Goal: Information Seeking & Learning: Learn about a topic

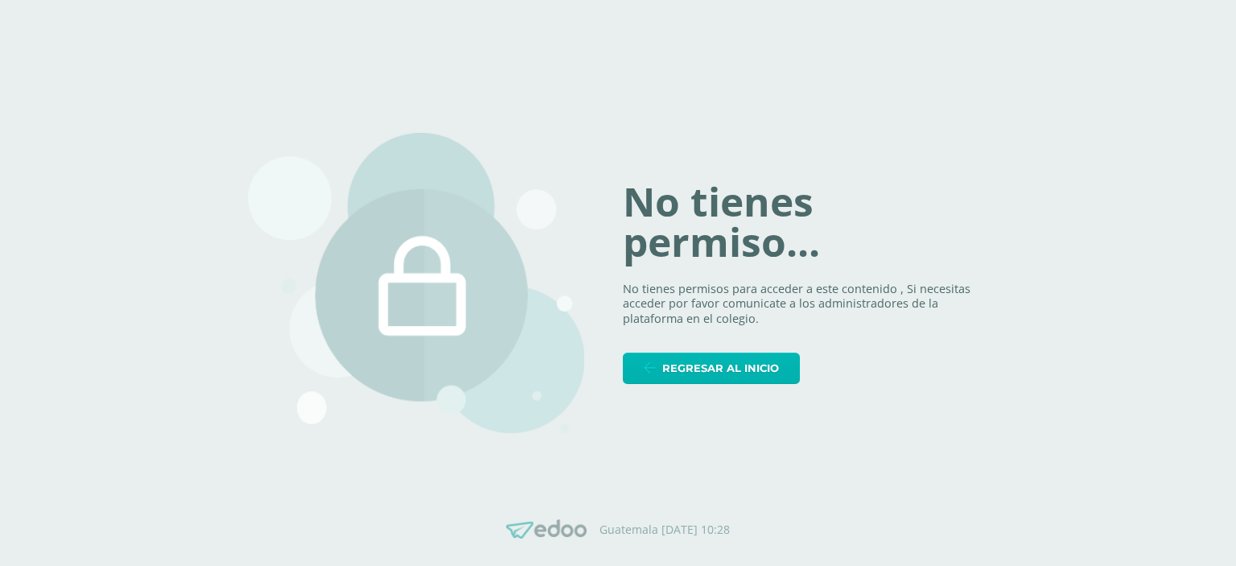
click at [666, 380] on span "Regresar al inicio" at bounding box center [720, 368] width 117 height 30
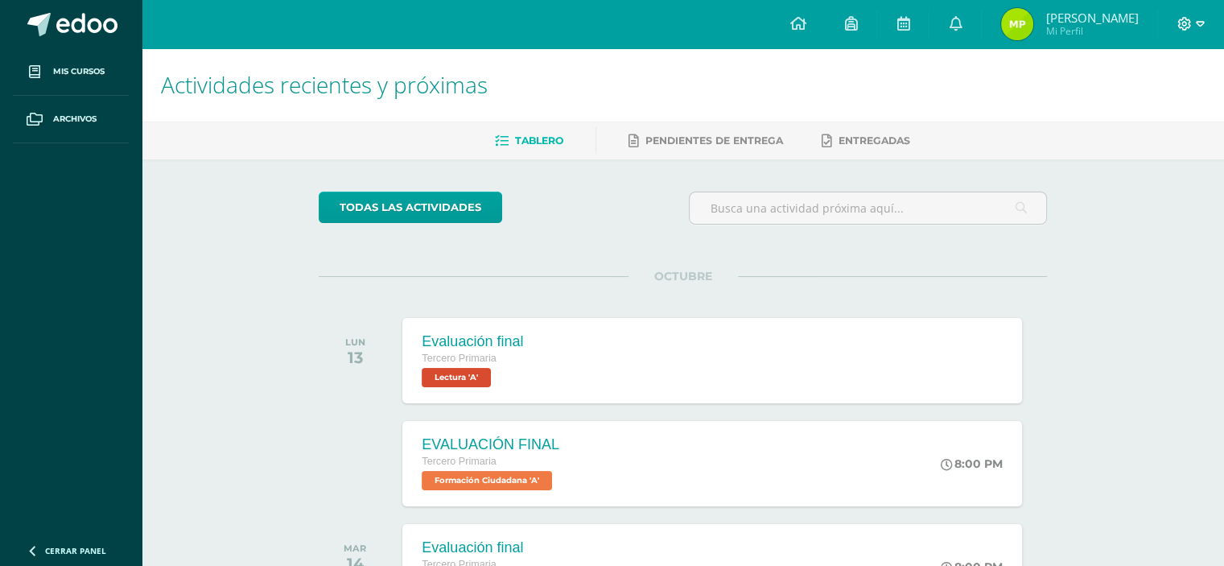
click at [1178, 32] on div at bounding box center [1191, 24] width 66 height 48
click at [1180, 31] on span at bounding box center [1190, 24] width 27 height 18
click at [1167, 102] on span "Cerrar sesión" at bounding box center [1149, 109] width 72 height 15
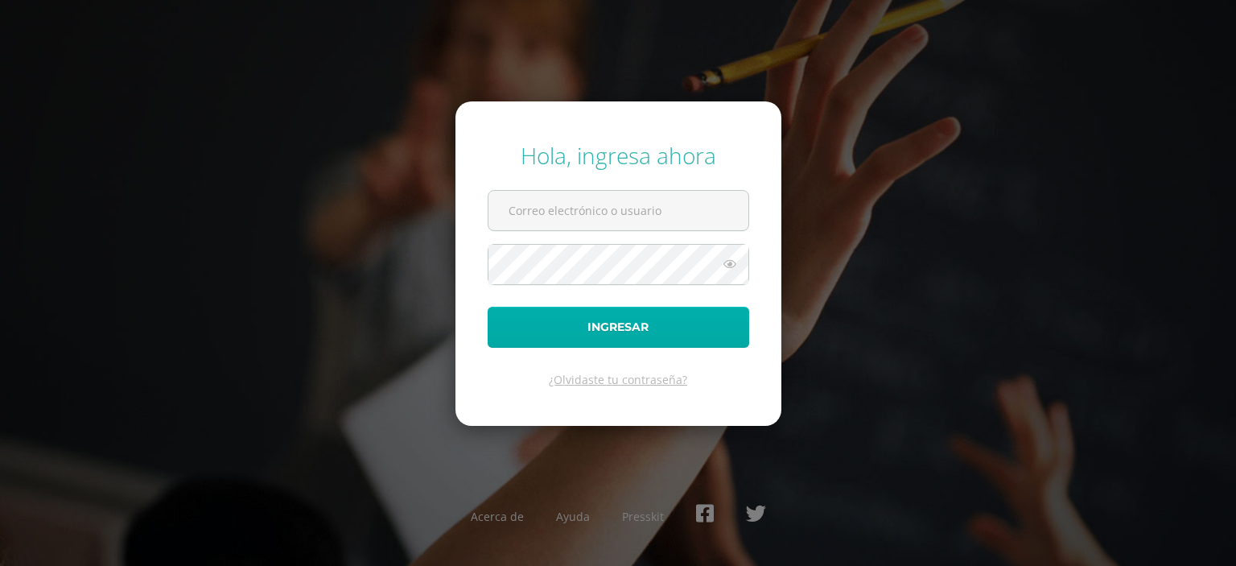
type input "[EMAIL_ADDRESS][PERSON_NAME][DOMAIN_NAME]"
click at [561, 344] on button "Ingresar" at bounding box center [618, 327] width 261 height 41
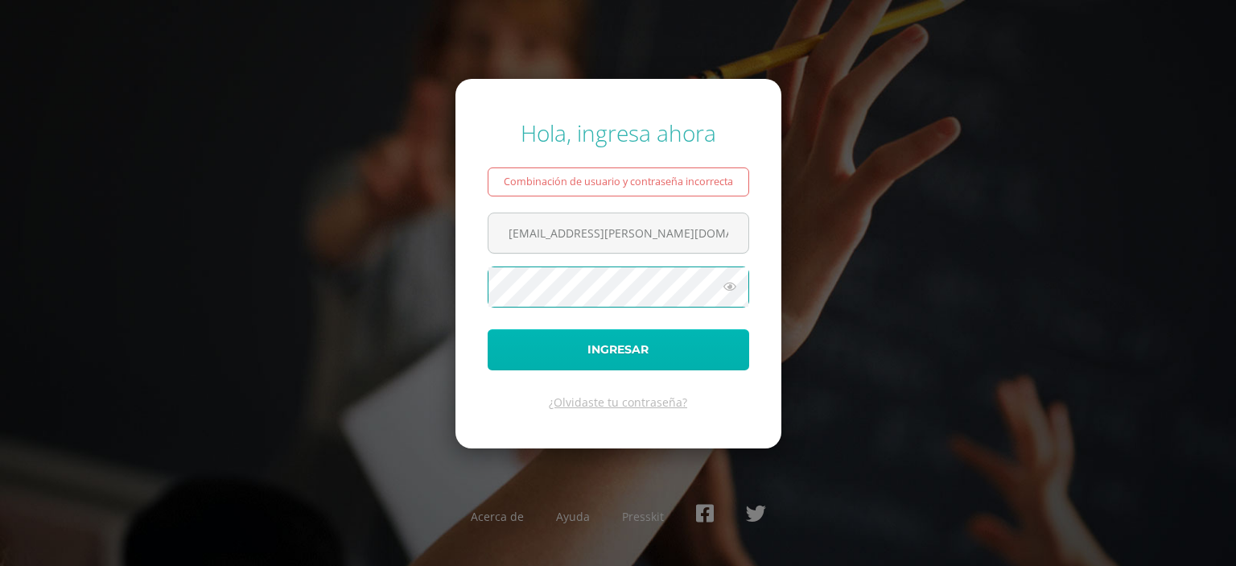
click at [531, 355] on button "Ingresar" at bounding box center [618, 349] width 261 height 41
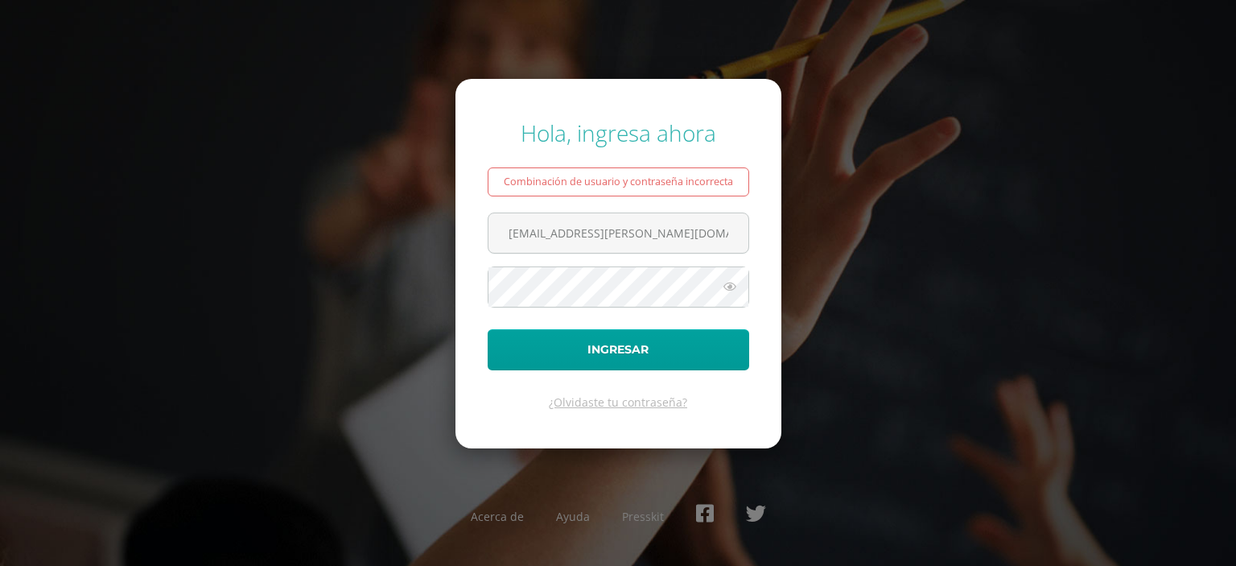
click at [720, 288] on icon at bounding box center [729, 286] width 21 height 19
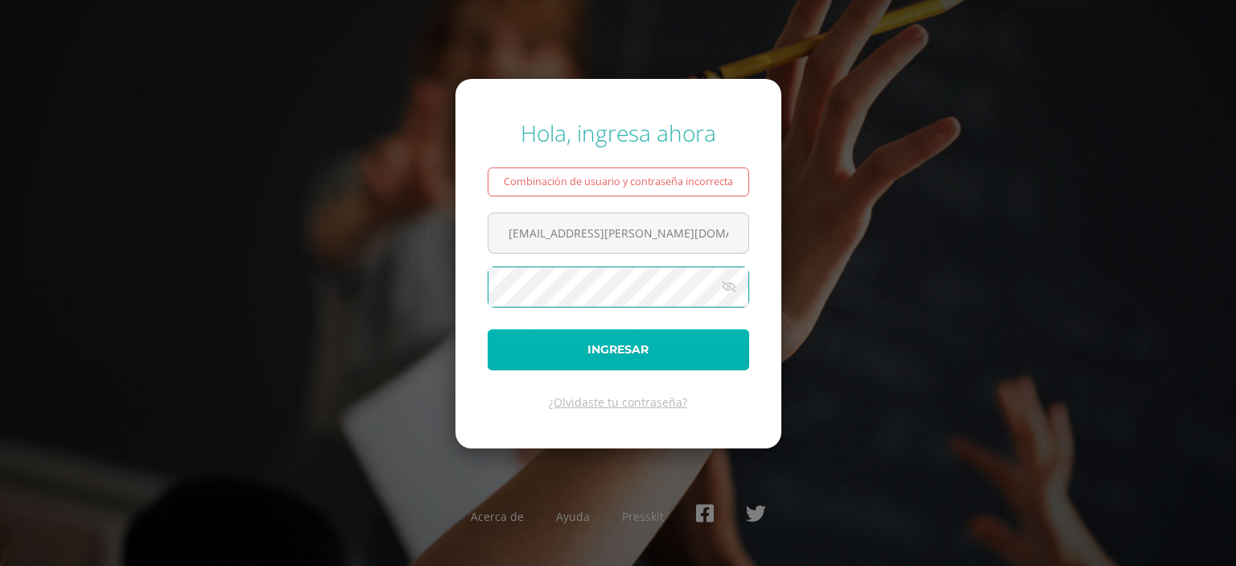
click at [517, 360] on button "Ingresar" at bounding box center [618, 349] width 261 height 41
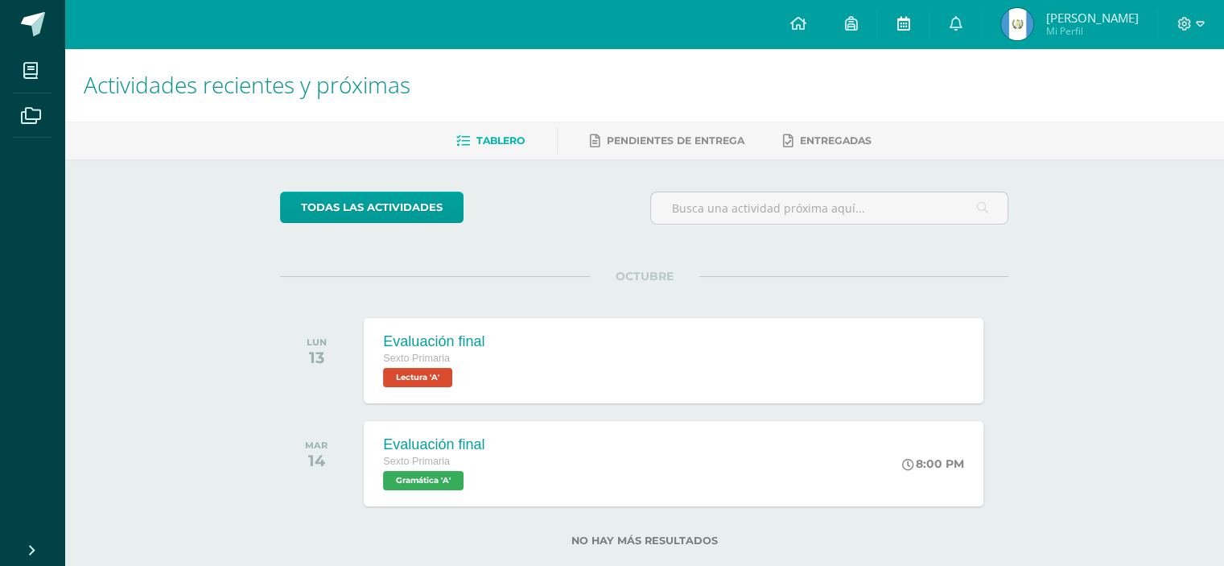
click at [909, 26] on icon at bounding box center [902, 23] width 13 height 14
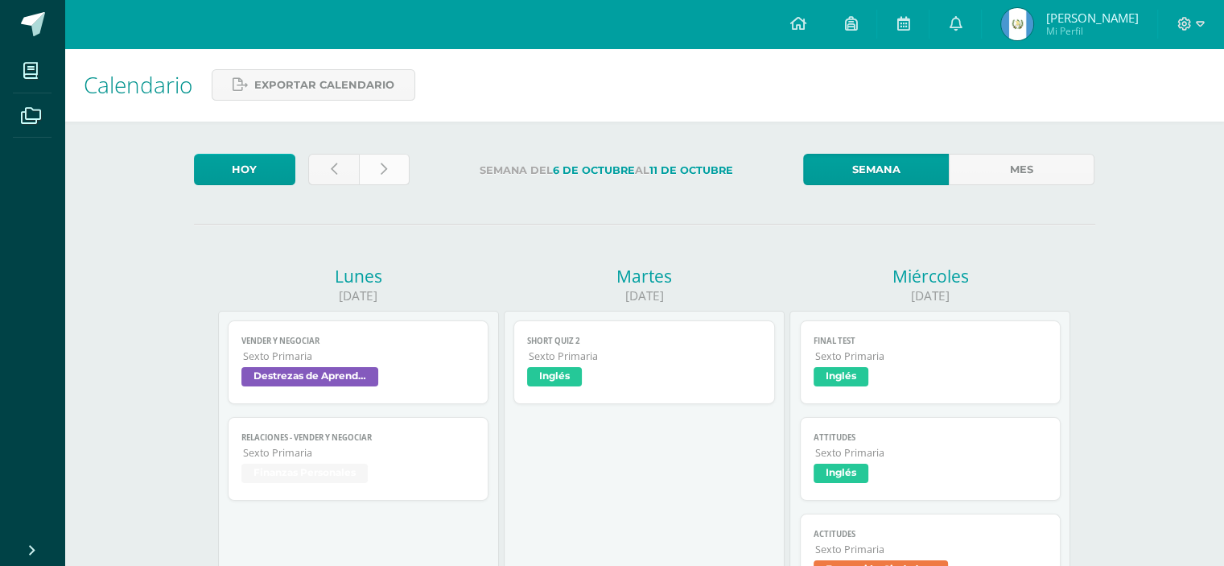
click at [388, 175] on link at bounding box center [384, 169] width 51 height 31
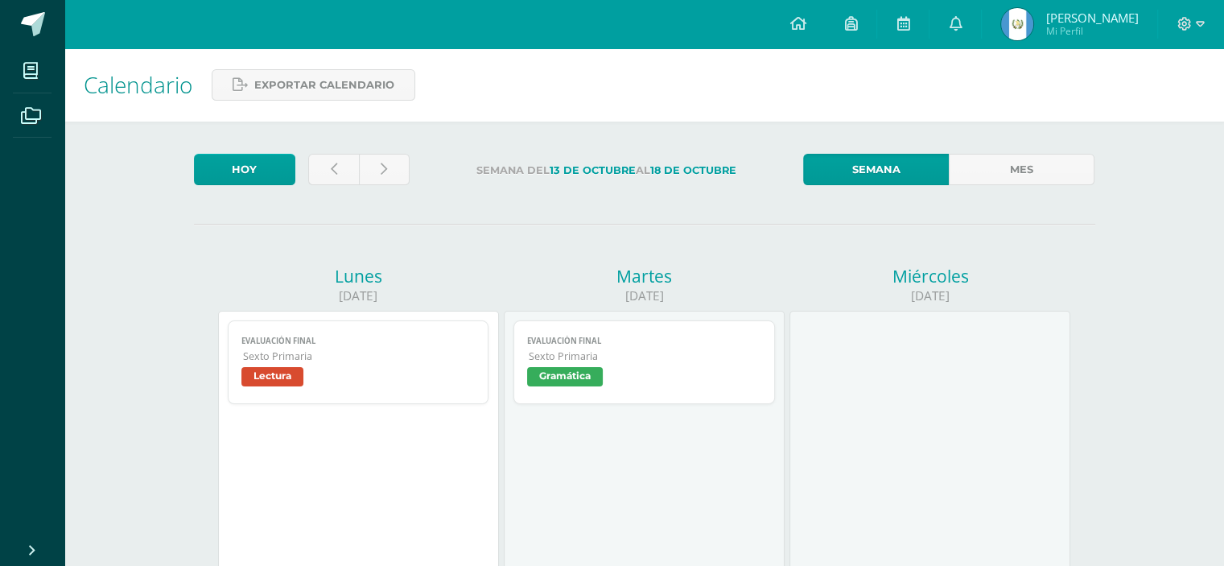
click at [278, 353] on span "Sexto Primaria" at bounding box center [359, 356] width 233 height 14
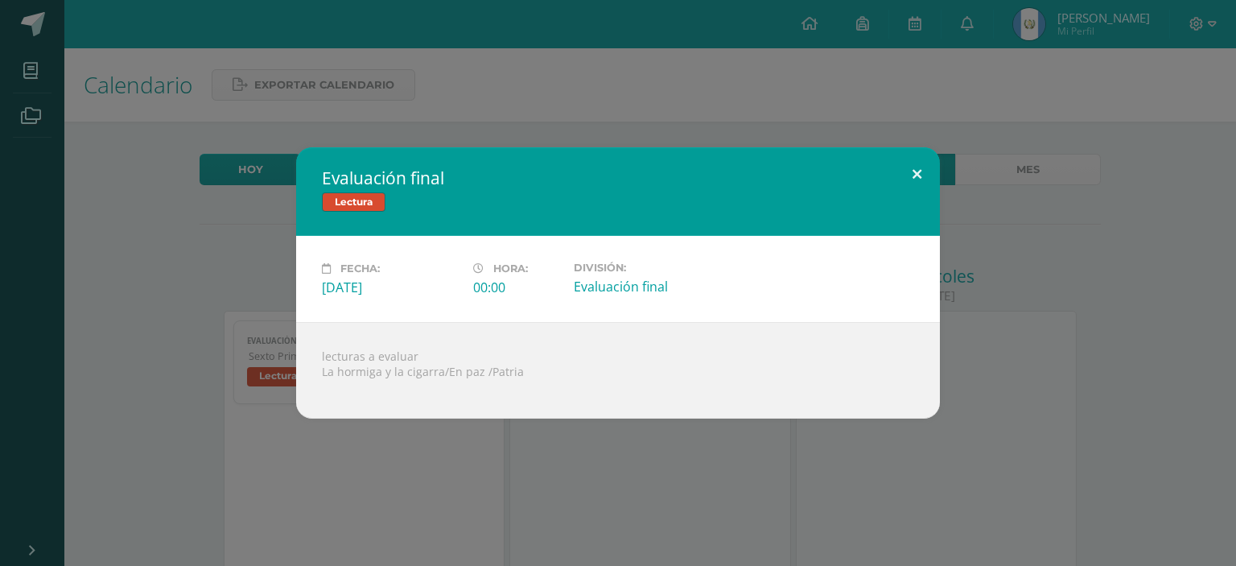
click at [924, 167] on button at bounding box center [917, 174] width 46 height 55
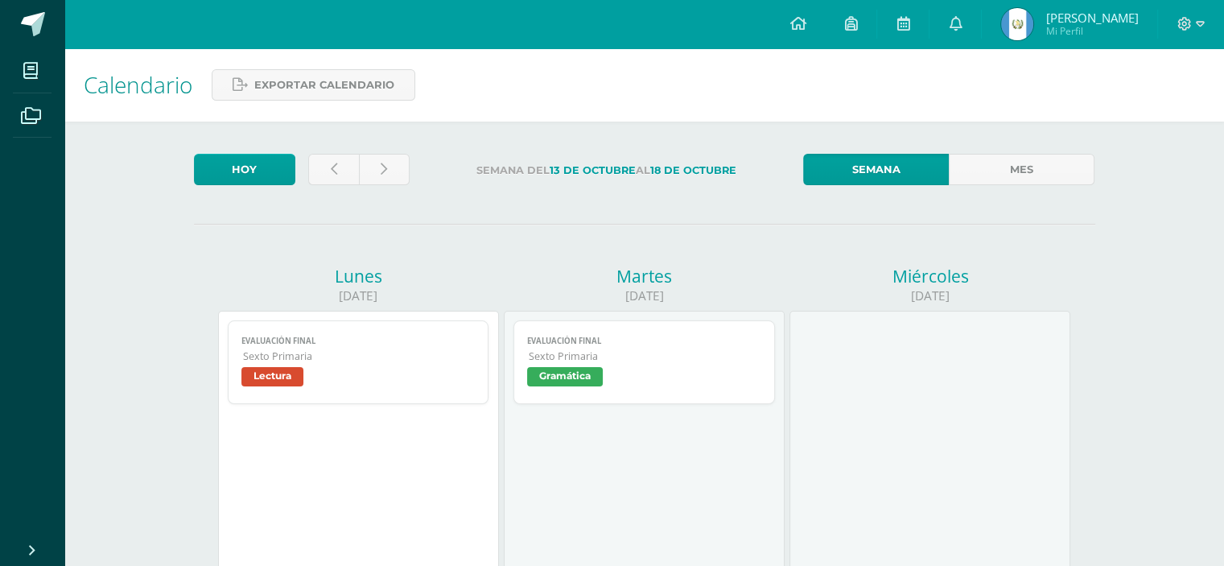
drag, startPoint x: 1200, startPoint y: 36, endPoint x: 1196, endPoint y: 46, distance: 10.8
click at [1196, 46] on div at bounding box center [1191, 24] width 66 height 48
click at [1202, 24] on icon at bounding box center [1200, 24] width 9 height 6
drag, startPoint x: 1117, startPoint y: 109, endPoint x: 1170, endPoint y: 225, distance: 128.2
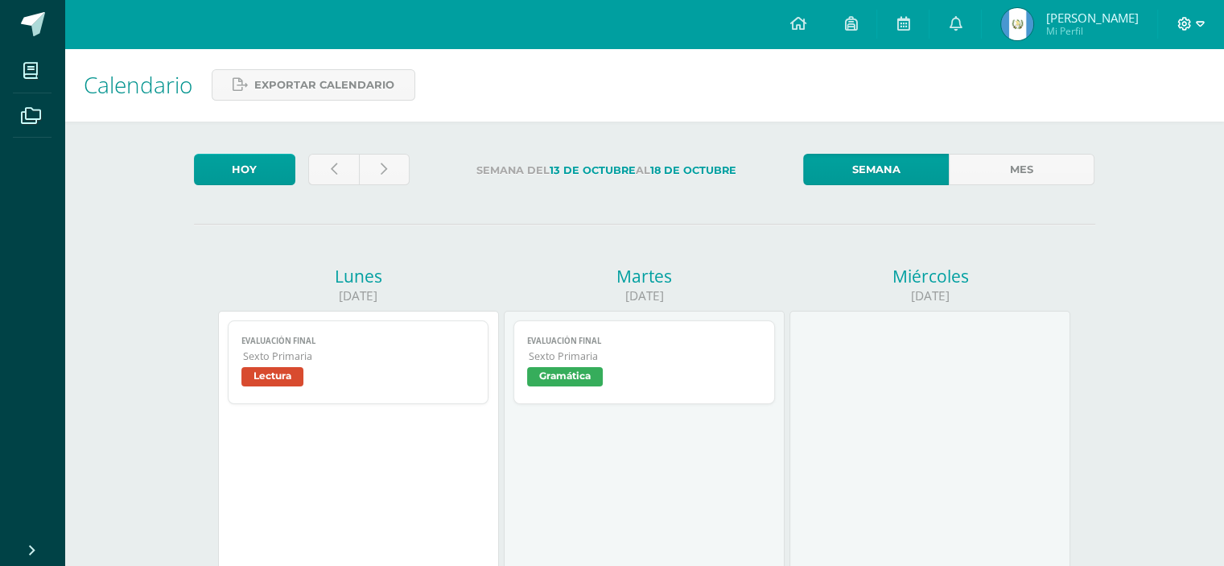
drag, startPoint x: 1211, startPoint y: 24, endPoint x: 1201, endPoint y: 26, distance: 9.8
click at [1204, 27] on div at bounding box center [1191, 24] width 66 height 48
click at [1202, 26] on icon at bounding box center [1200, 24] width 9 height 14
click at [1159, 111] on span "Cerrar sesión" at bounding box center [1149, 109] width 72 height 15
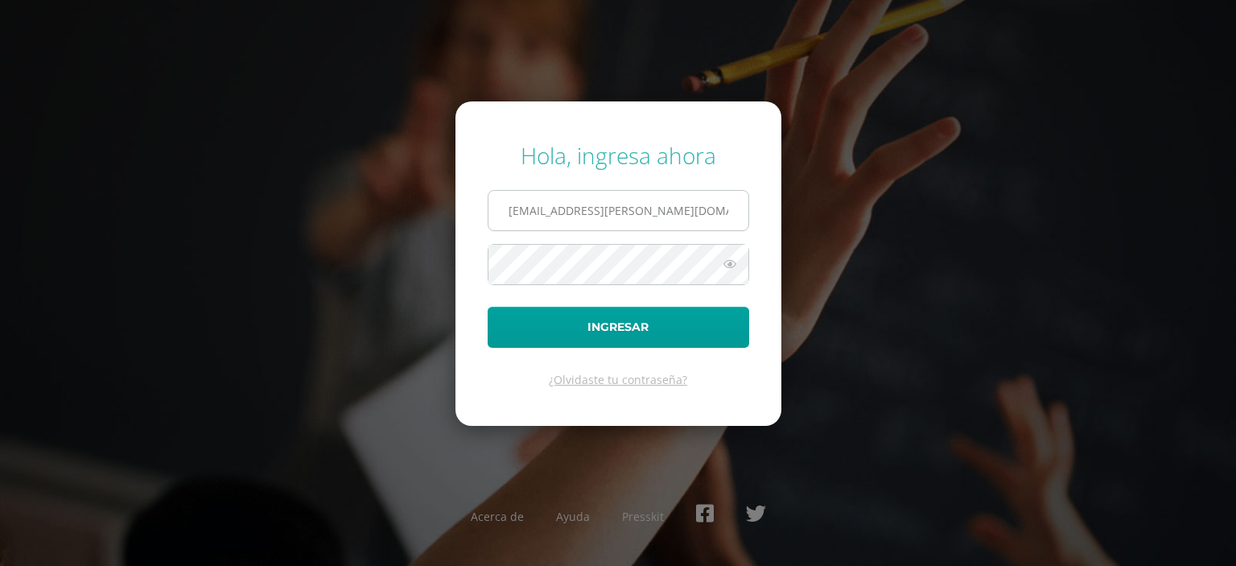
click at [700, 212] on input "22@fatima.edoo.gt" at bounding box center [618, 210] width 260 height 39
type input "[EMAIL_ADDRESS][DOMAIN_NAME]"
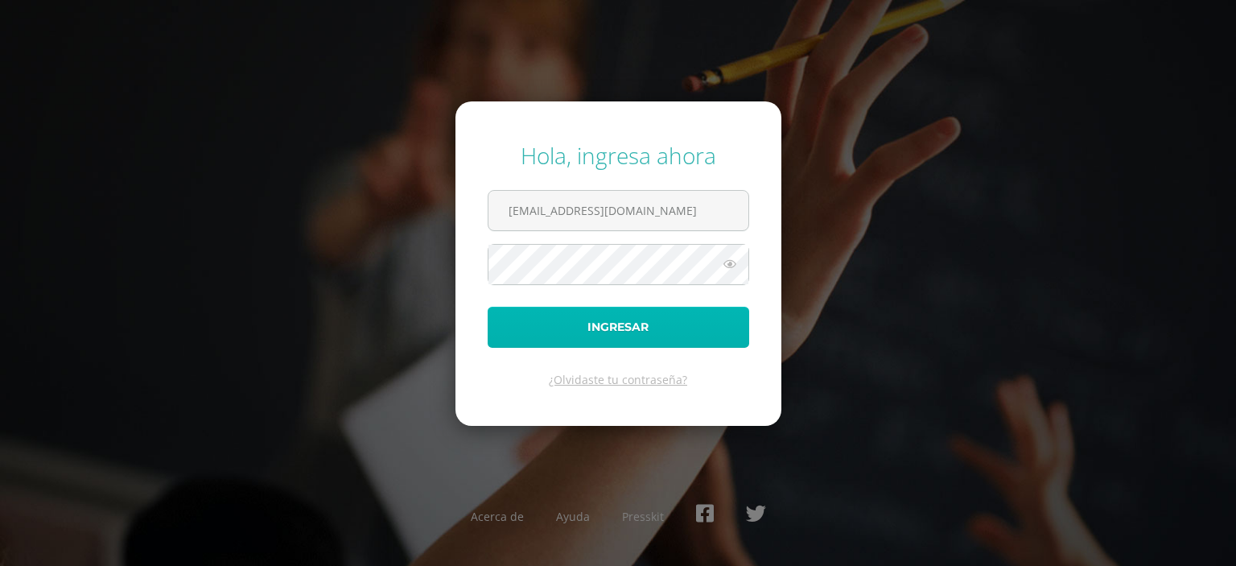
click at [580, 322] on button "Ingresar" at bounding box center [618, 327] width 261 height 41
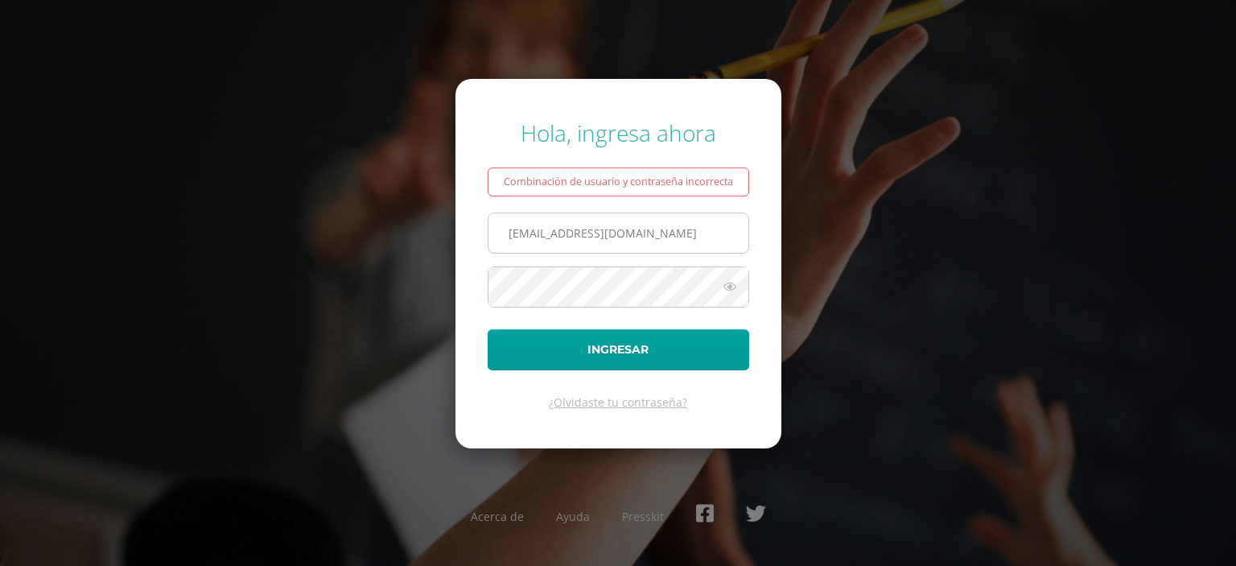
click at [587, 243] on input "[EMAIL_ADDRESS][DOMAIN_NAME]" at bounding box center [618, 232] width 260 height 39
type input "[EMAIL_ADDRESS][PERSON_NAME][DOMAIN_NAME]"
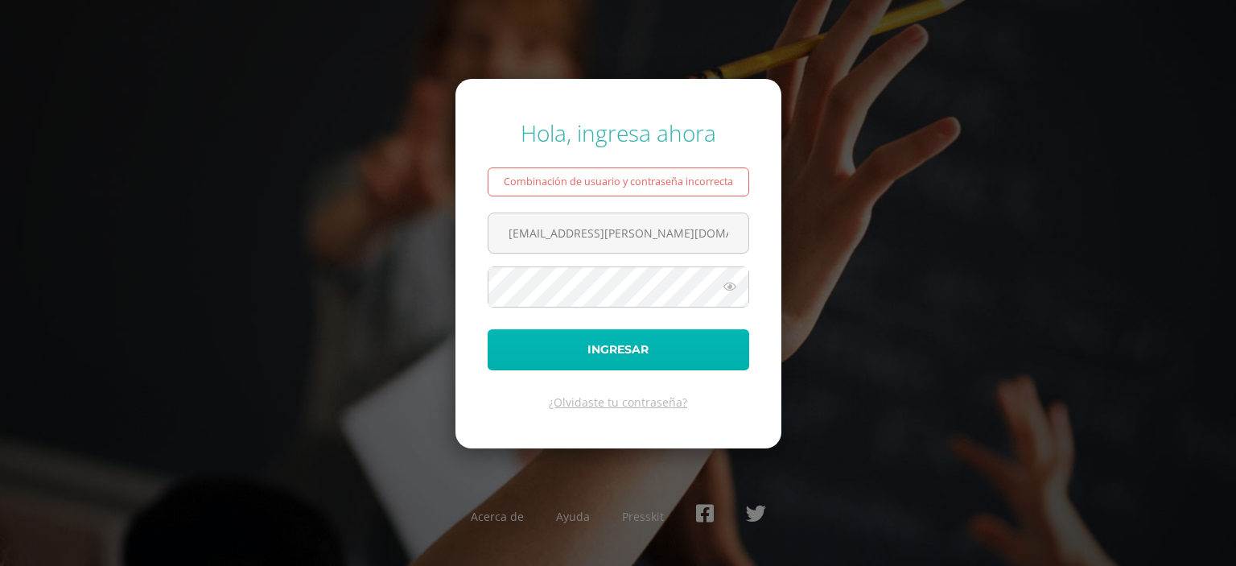
click at [669, 342] on button "Ingresar" at bounding box center [618, 349] width 261 height 41
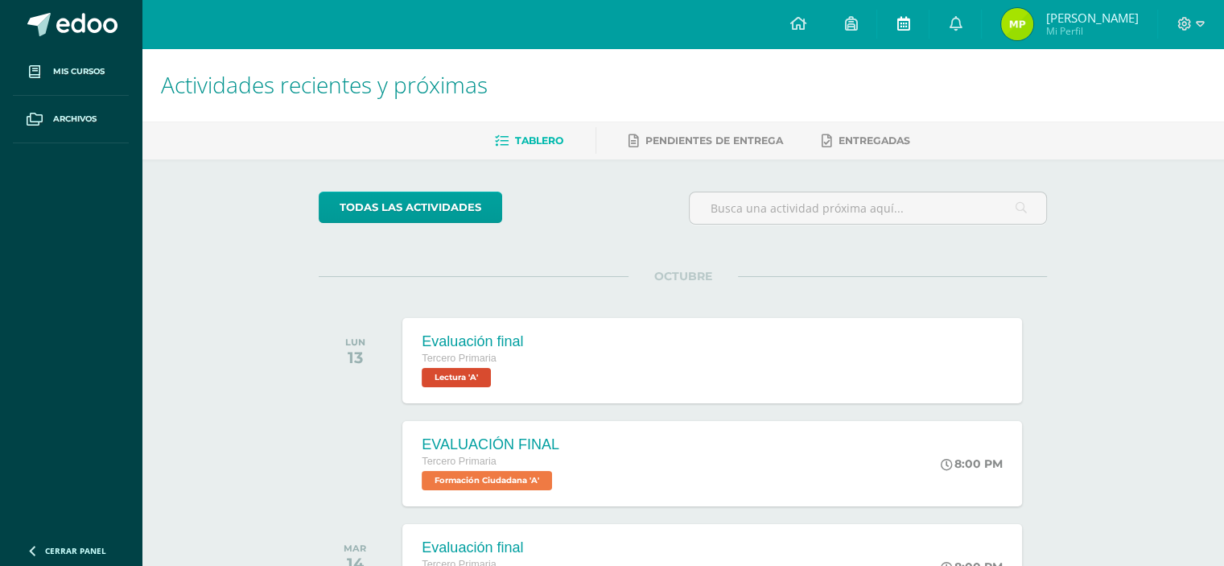
click at [914, 31] on link at bounding box center [902, 24] width 51 height 48
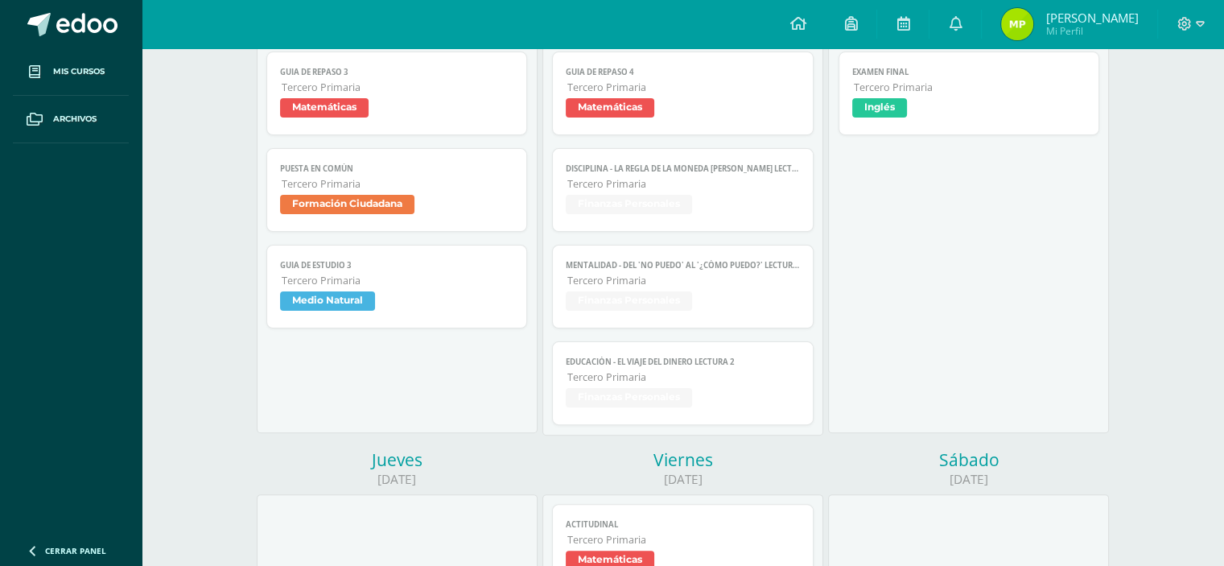
scroll to position [327, 0]
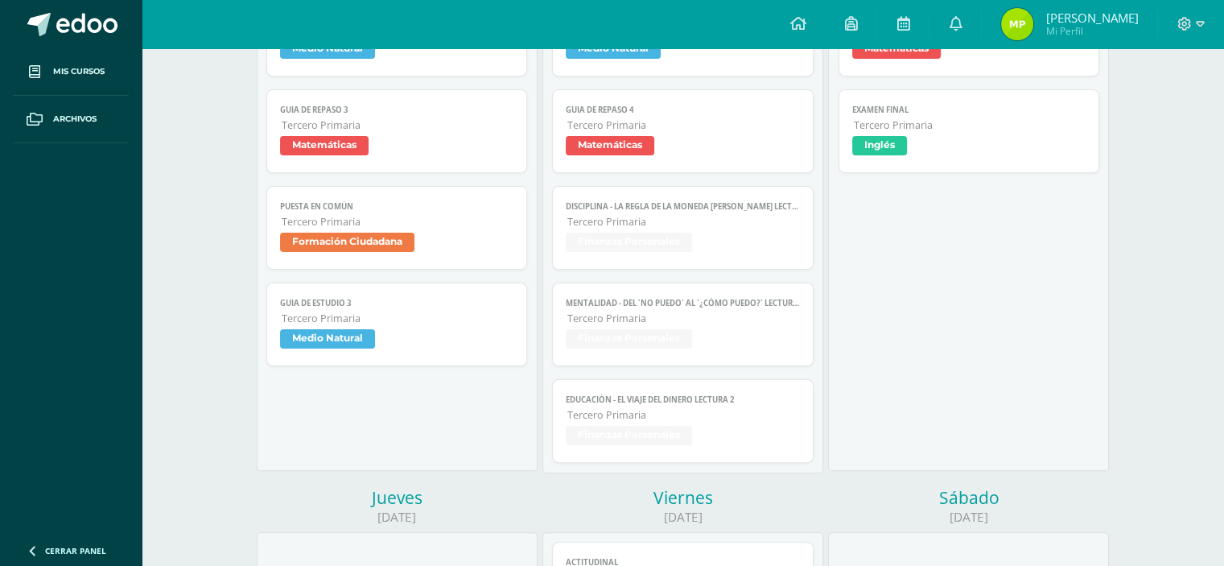
drag, startPoint x: 1213, startPoint y: 200, endPoint x: 1233, endPoint y: 200, distance: 19.3
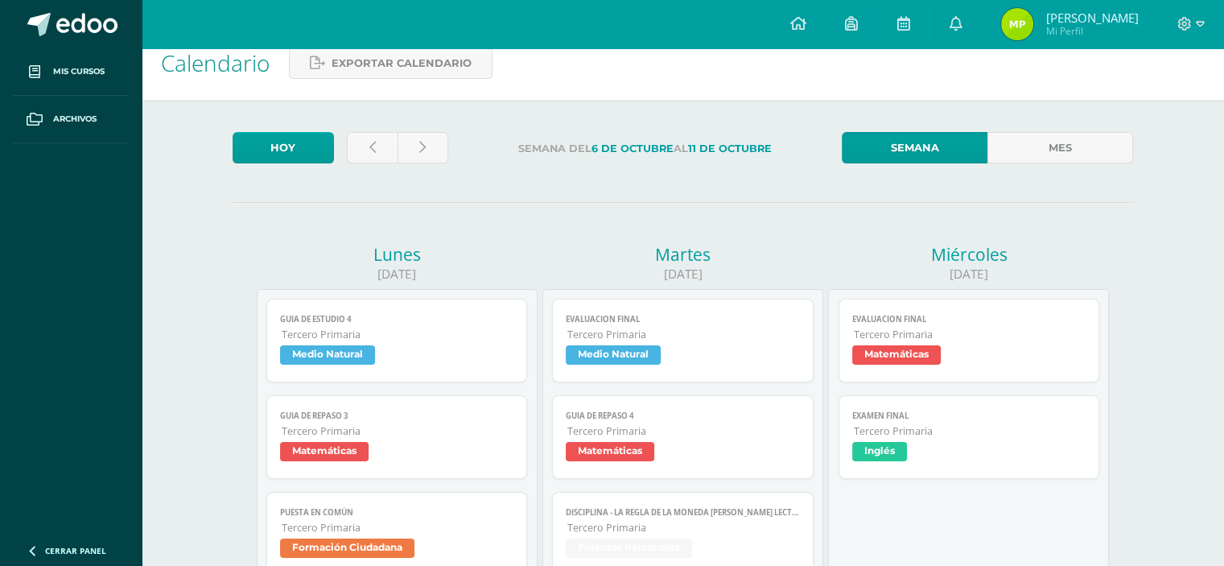
scroll to position [0, 0]
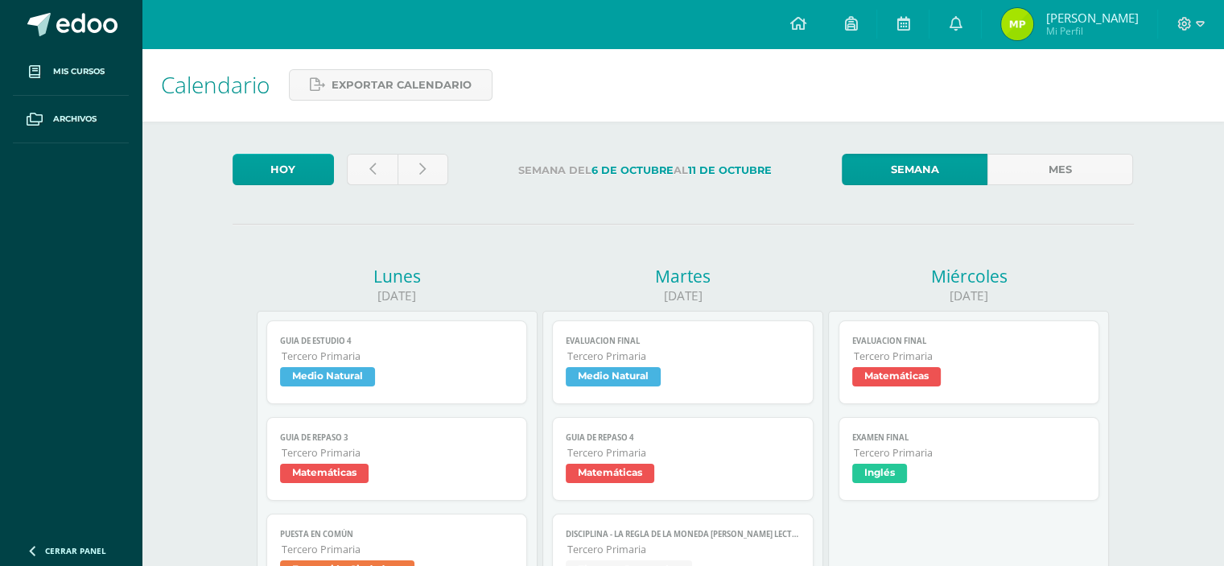
click at [1168, 98] on div "Calendario Exportar calendario" at bounding box center [683, 84] width 1082 height 73
drag, startPoint x: 1161, startPoint y: 101, endPoint x: 1157, endPoint y: 226, distance: 125.6
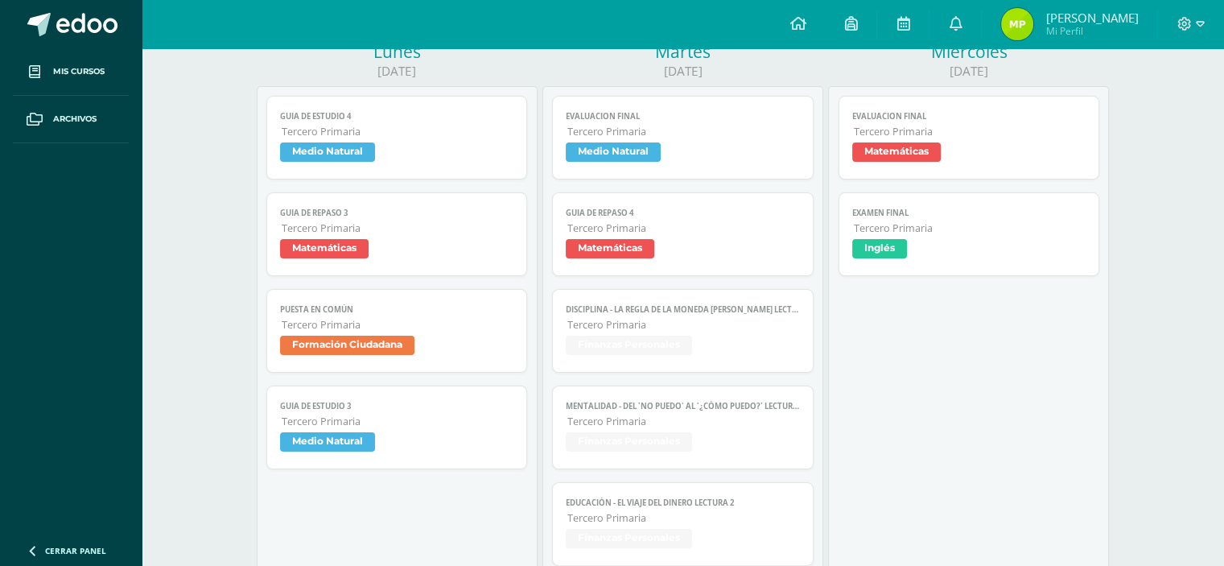
scroll to position [226, 0]
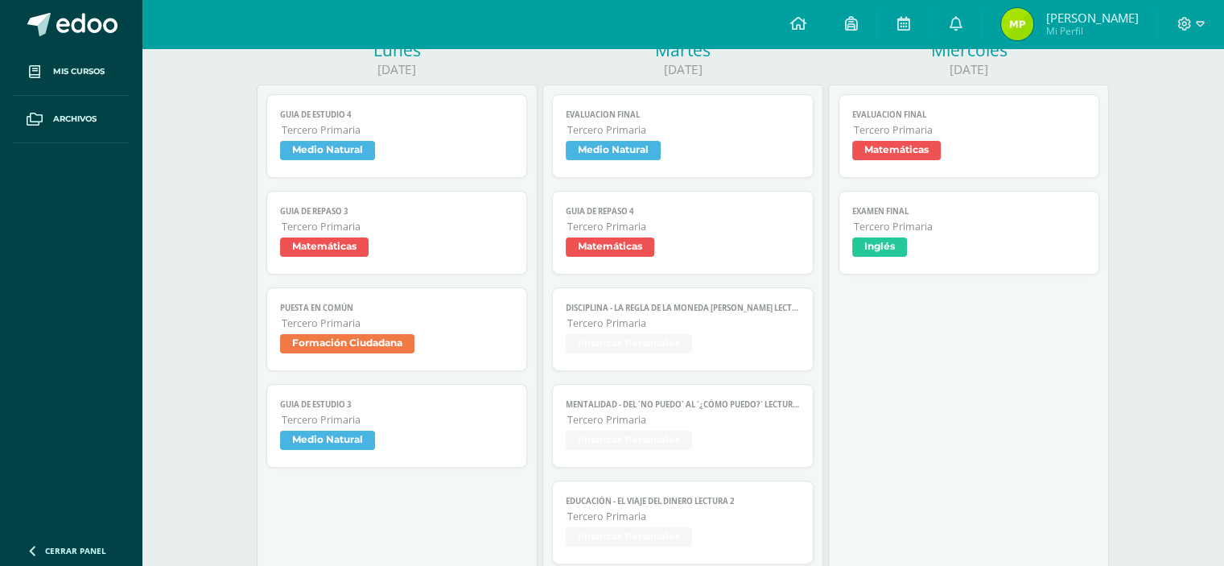
click at [425, 245] on span "Matemáticas" at bounding box center [397, 248] width 234 height 23
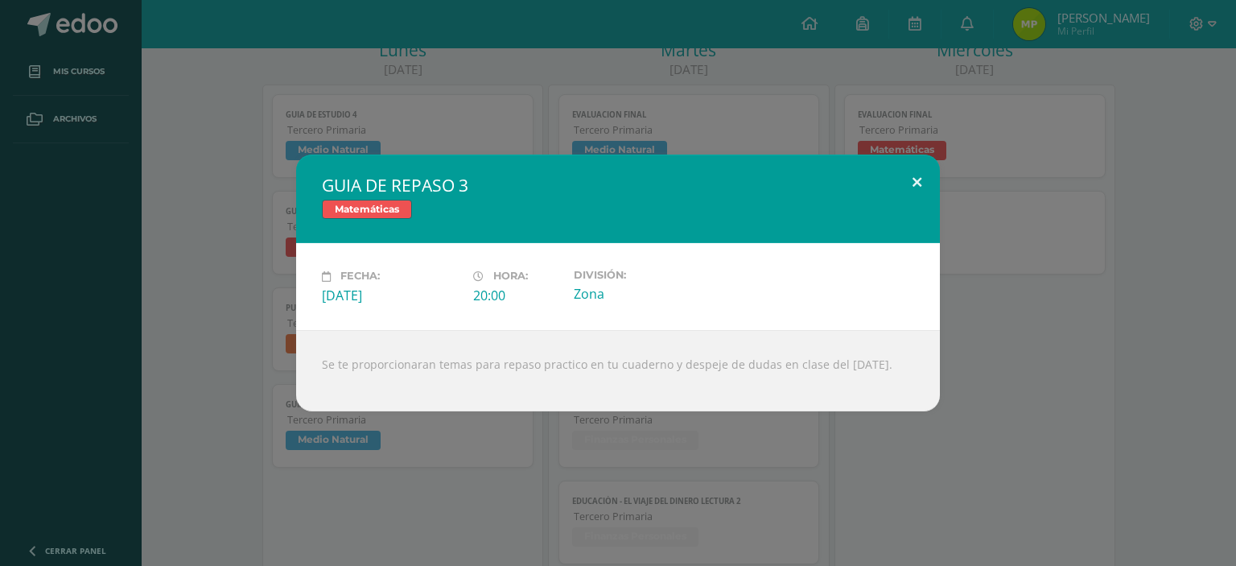
click at [923, 187] on button at bounding box center [917, 181] width 46 height 55
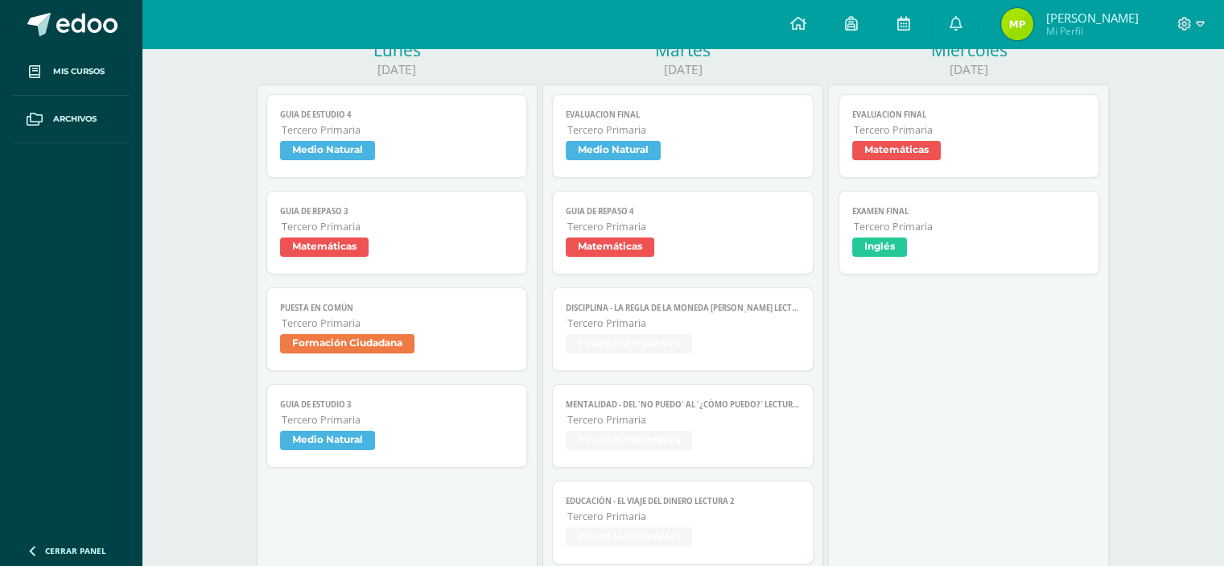
drag, startPoint x: 1229, startPoint y: 126, endPoint x: 859, endPoint y: 403, distance: 462.1
click at [859, 403] on div "EVALUACION FINAL Matemáticas Cargando contenido EVALUACION FINAL Tercero Primar…" at bounding box center [968, 328] width 281 height 488
click at [912, 142] on span "Matemáticas" at bounding box center [896, 150] width 88 height 19
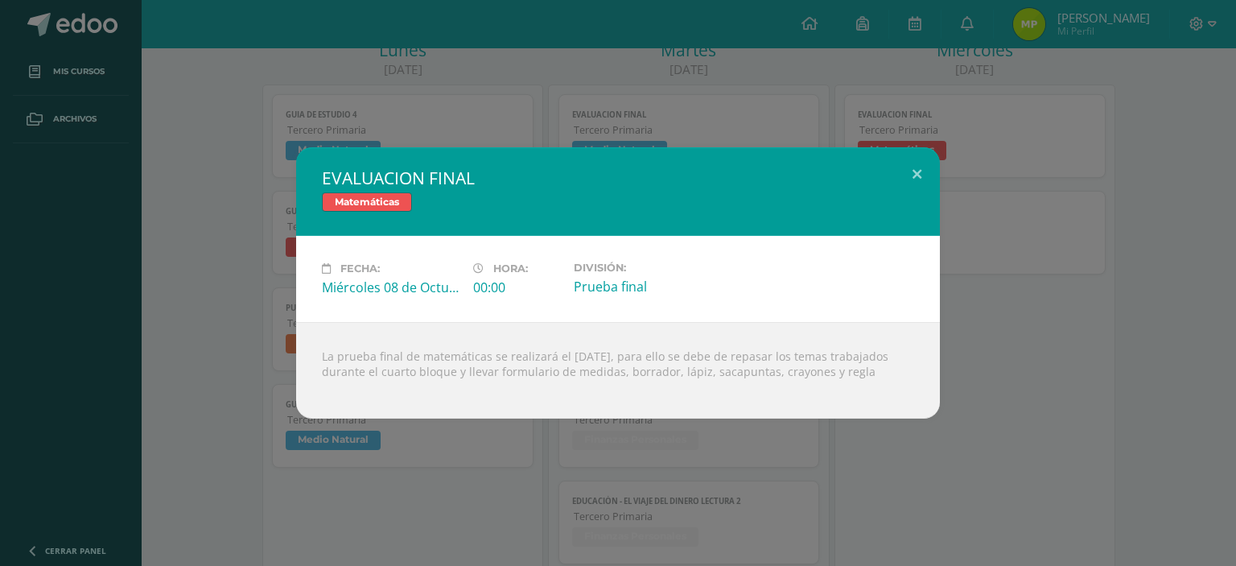
click at [1039, 355] on div "EVALUACION FINAL Matemáticas Fecha: Miércoles 08 de Octubre Hora: 00:00 Divisió…" at bounding box center [617, 282] width 1223 height 271
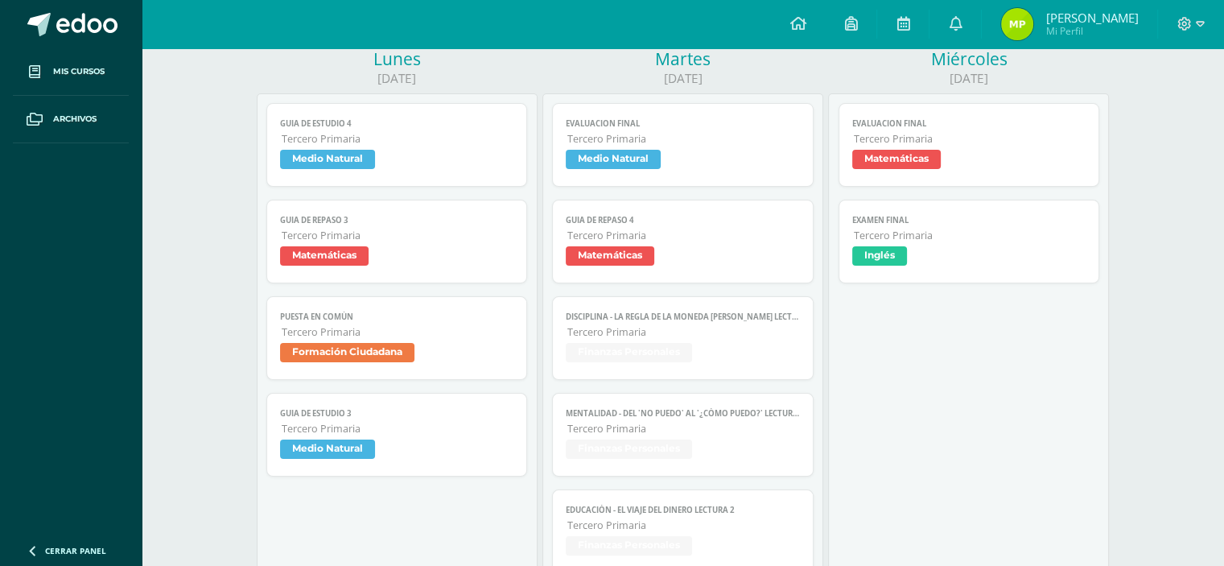
scroll to position [0, 0]
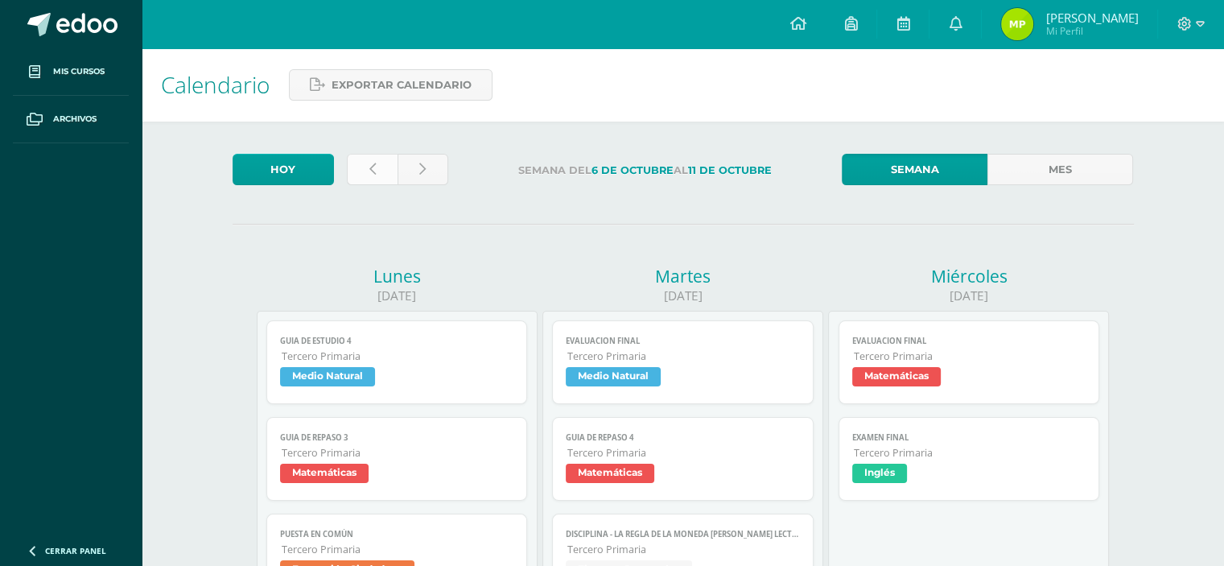
click at [373, 167] on icon at bounding box center [372, 170] width 6 height 14
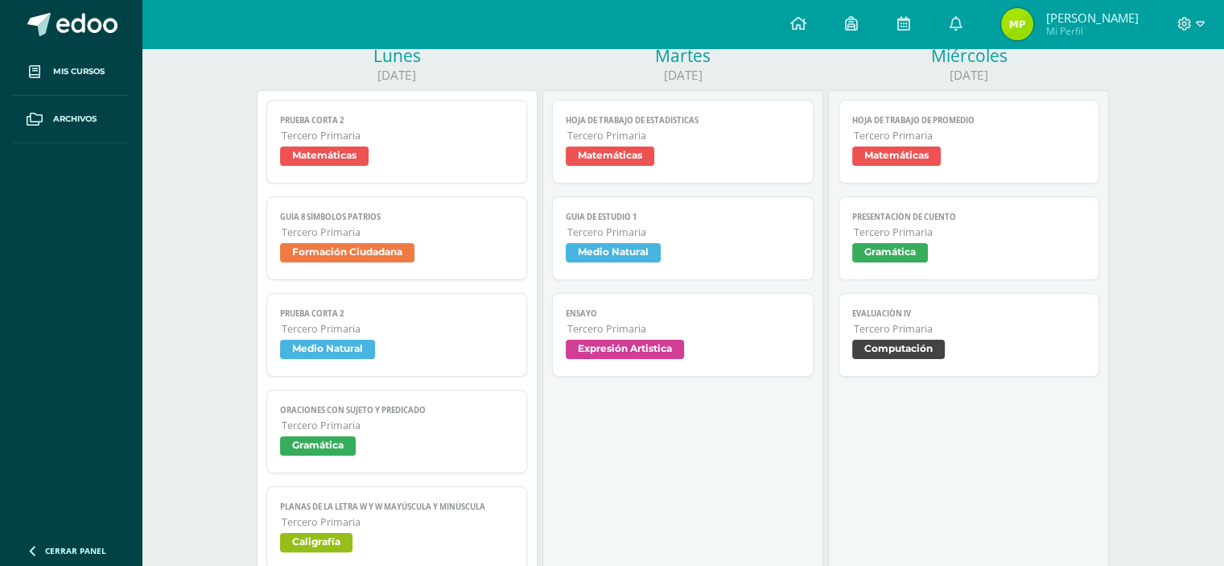
scroll to position [26, 0]
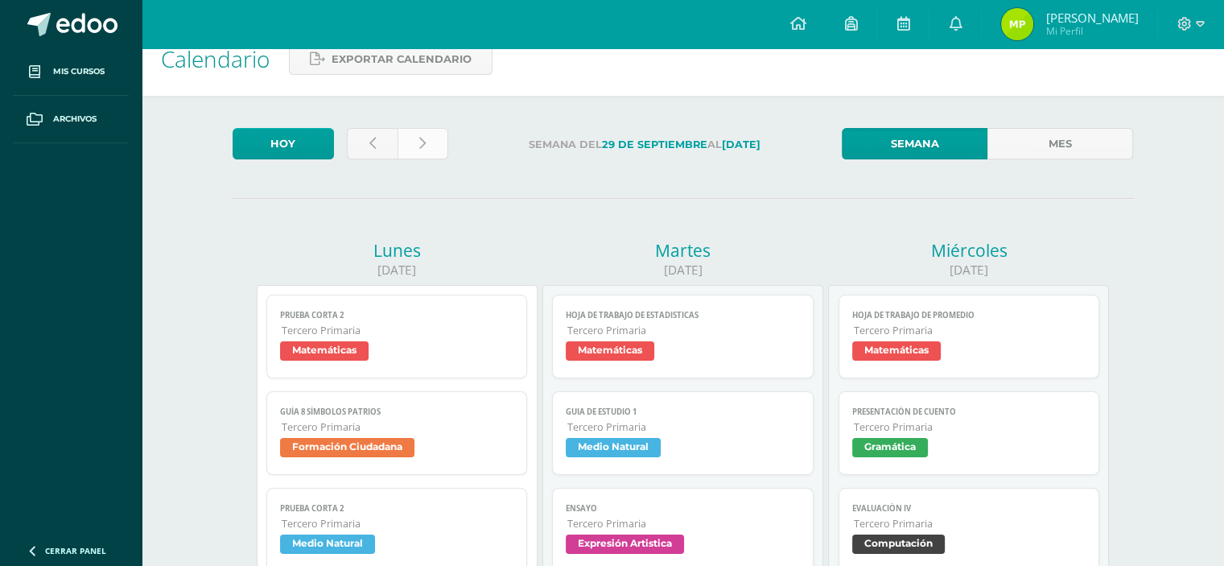
click at [441, 147] on link at bounding box center [422, 143] width 51 height 31
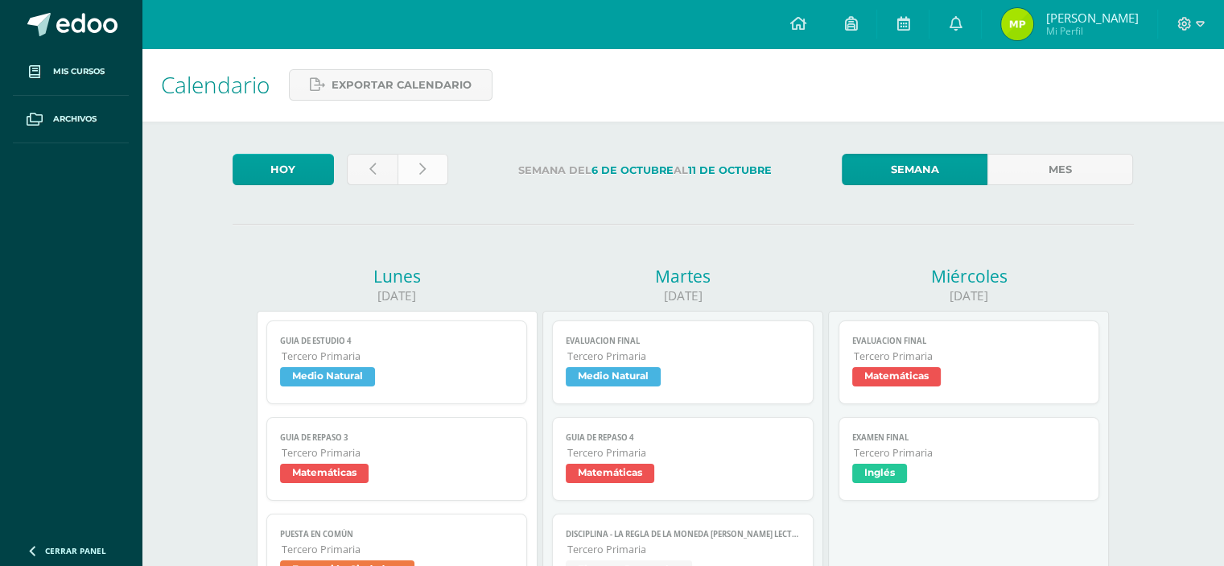
click at [433, 168] on link at bounding box center [422, 169] width 51 height 31
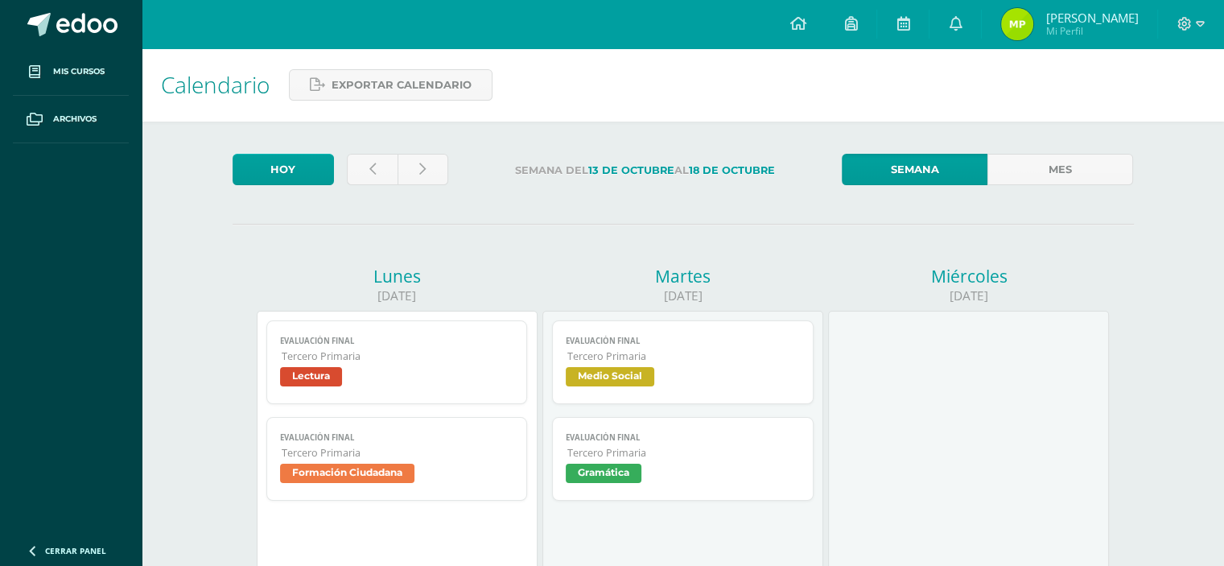
click at [309, 381] on span "Lectura" at bounding box center [311, 376] width 62 height 19
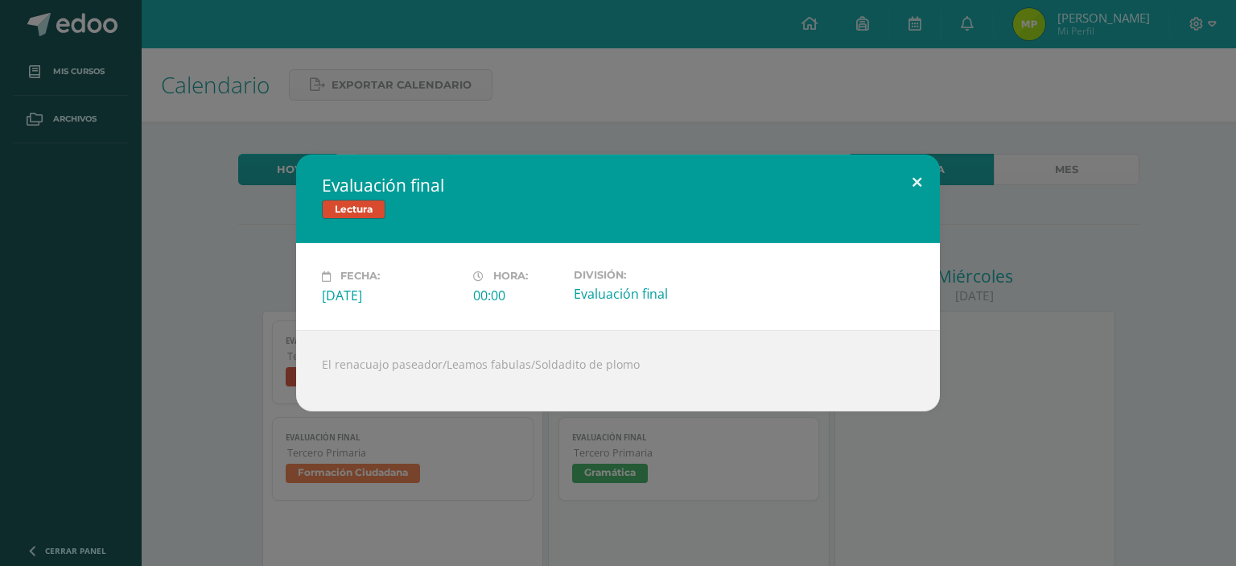
click at [921, 179] on button at bounding box center [917, 181] width 46 height 55
